Goal: Find specific page/section: Find specific page/section

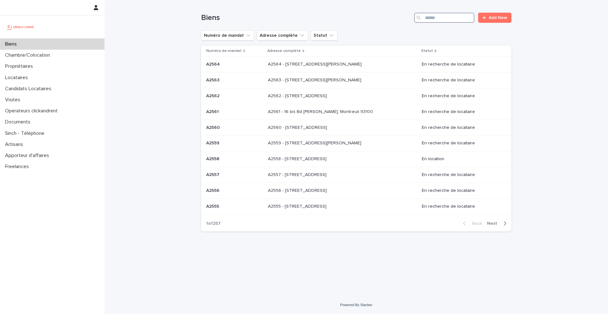
click at [456, 20] on input "Search" at bounding box center [444, 18] width 60 height 10
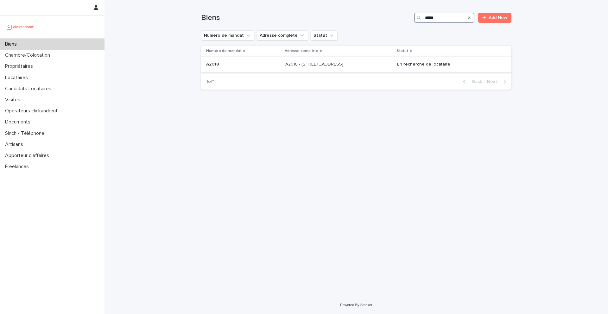
type input "*****"
click at [311, 65] on p "A2018 - [STREET_ADDRESS]" at bounding box center [314, 64] width 59 height 7
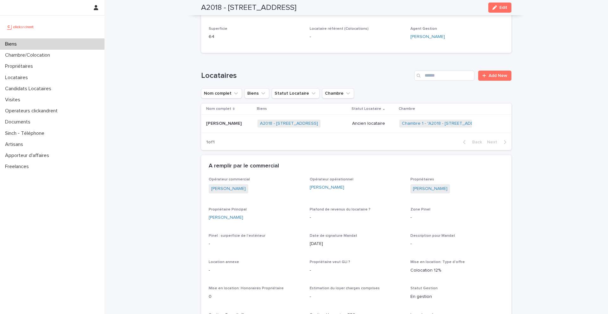
scroll to position [199, 0]
click at [415, 126] on link "Chambre 1 - "A2018 - [STREET_ADDRESS]"" at bounding box center [445, 124] width 86 height 5
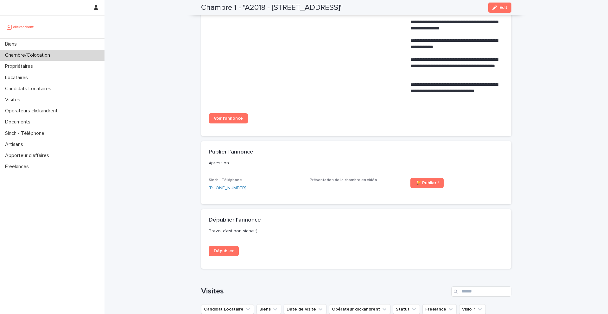
scroll to position [398, 0]
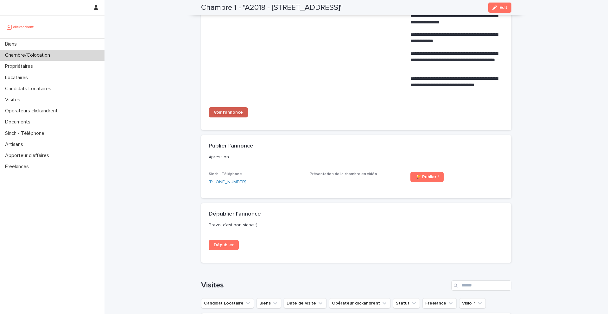
click at [227, 113] on span "Voir l'annonce" at bounding box center [228, 112] width 29 height 4
